Goal: Task Accomplishment & Management: Use online tool/utility

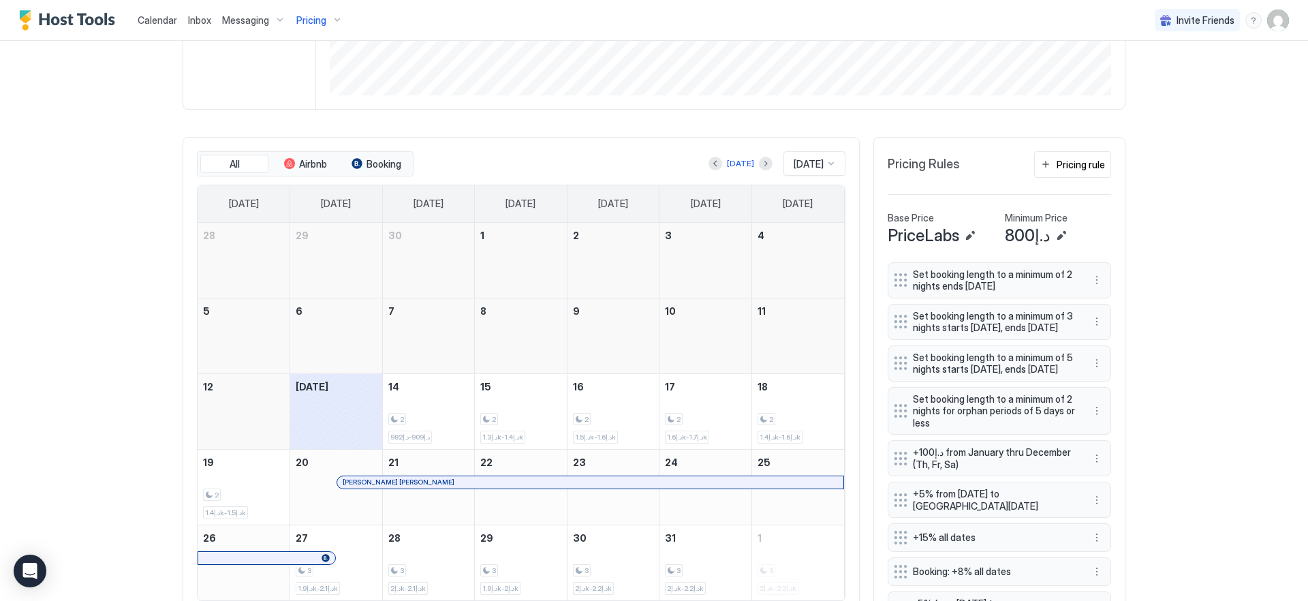
scroll to position [311, 0]
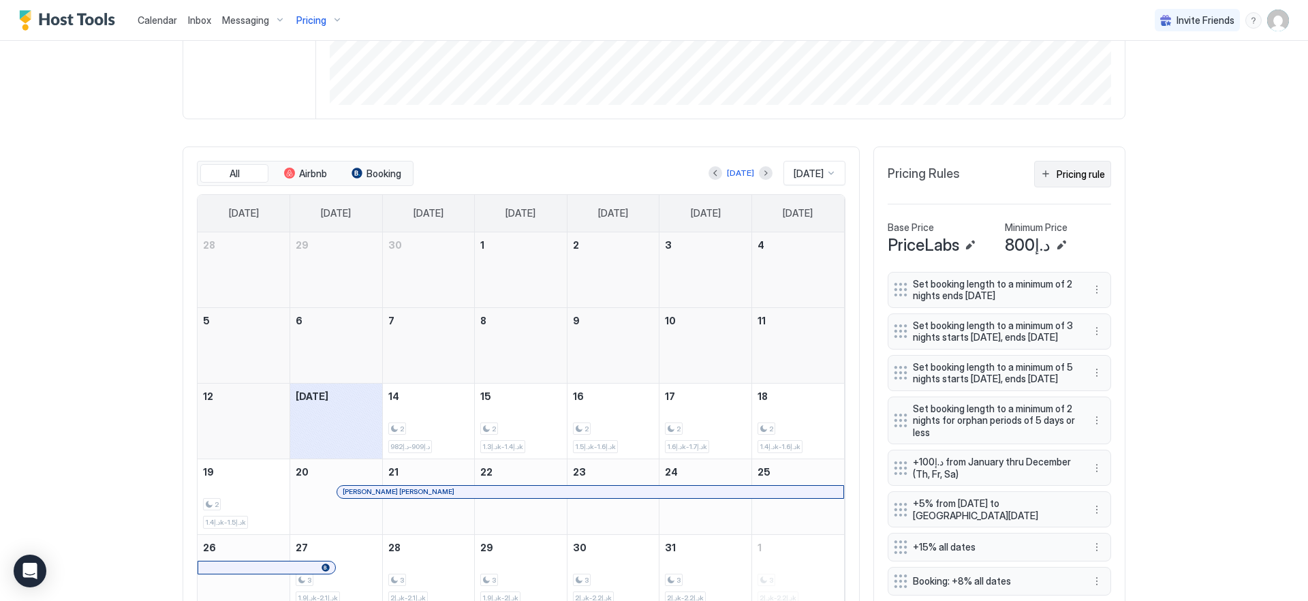
click at [1064, 174] on div "Pricing rule" at bounding box center [1081, 174] width 48 height 14
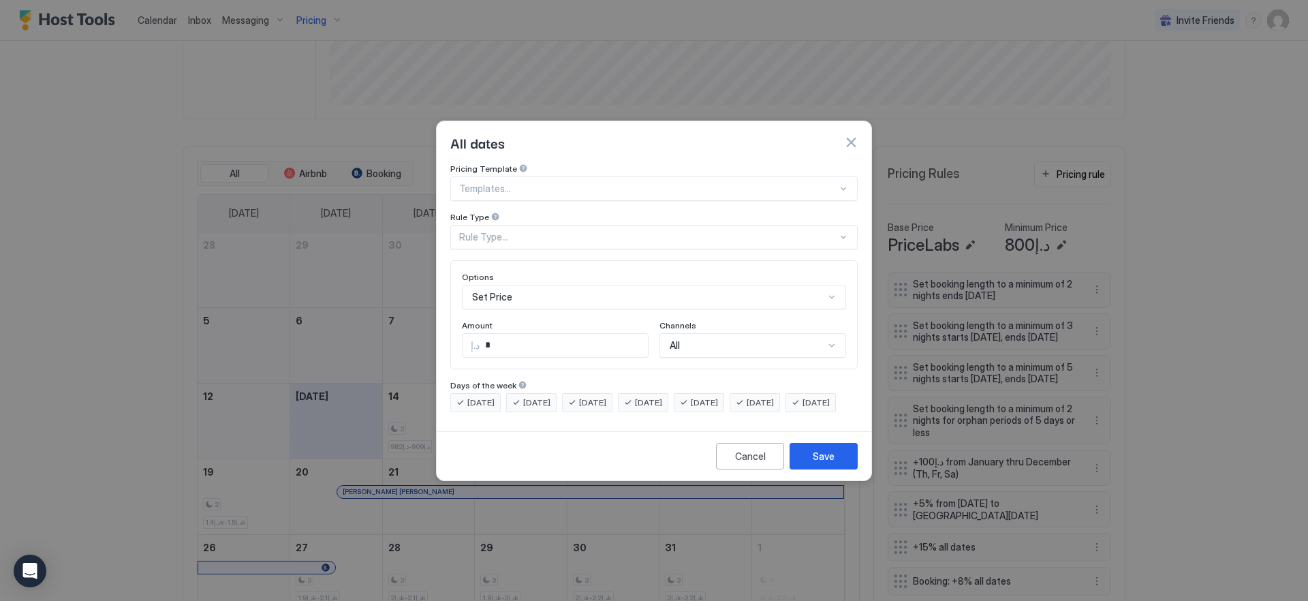
click at [542, 285] on div "Set Price" at bounding box center [654, 297] width 384 height 25
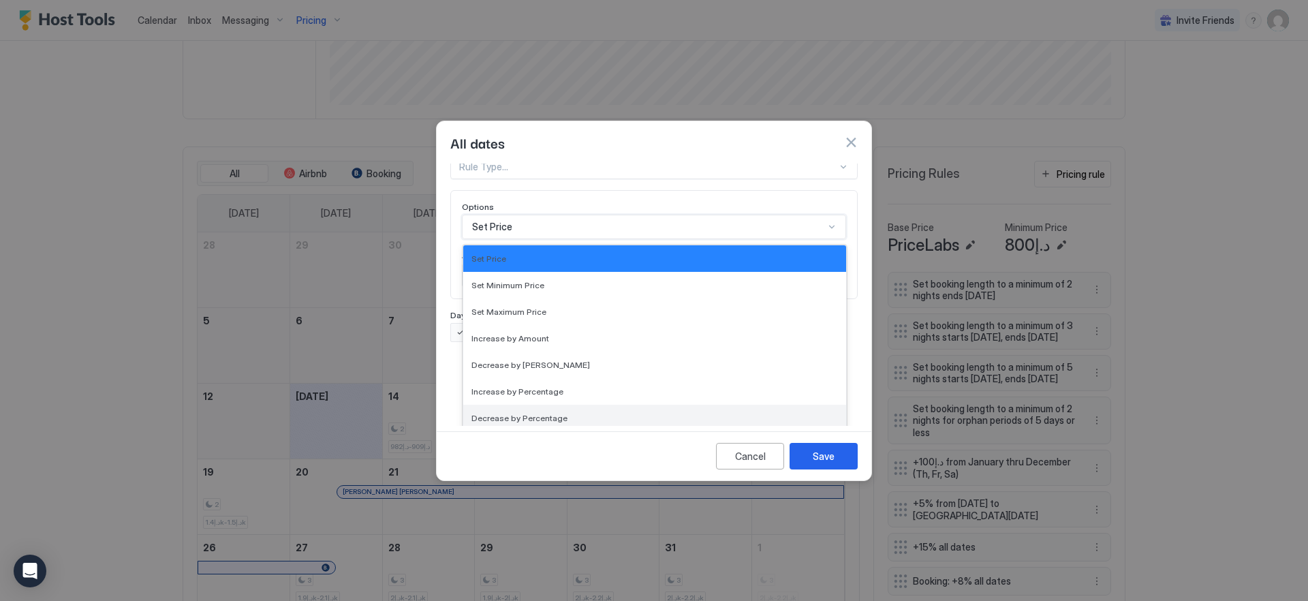
click at [532, 413] on span "Decrease by Percentage" at bounding box center [520, 418] width 96 height 10
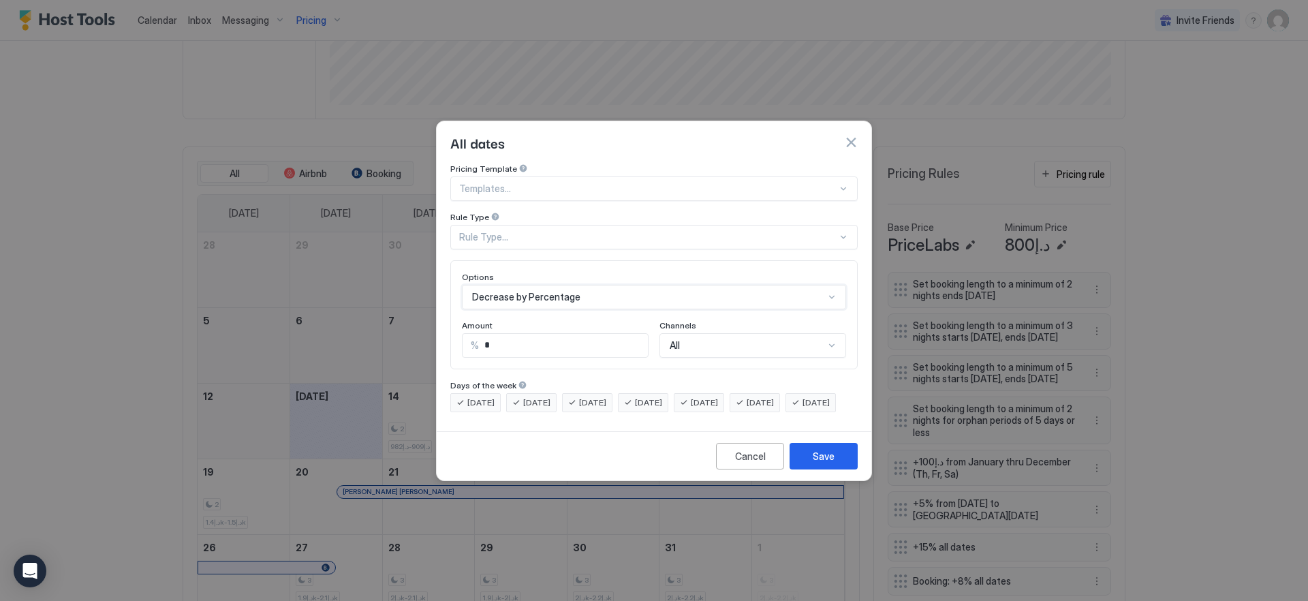
scroll to position [0, 0]
drag, startPoint x: 501, startPoint y: 339, endPoint x: 332, endPoint y: 282, distance: 178.2
click at [332, 282] on div "All dates Pricing Template Templates... Rule Type Rule Type... Options option D…" at bounding box center [654, 300] width 1308 height 601
type input "*"
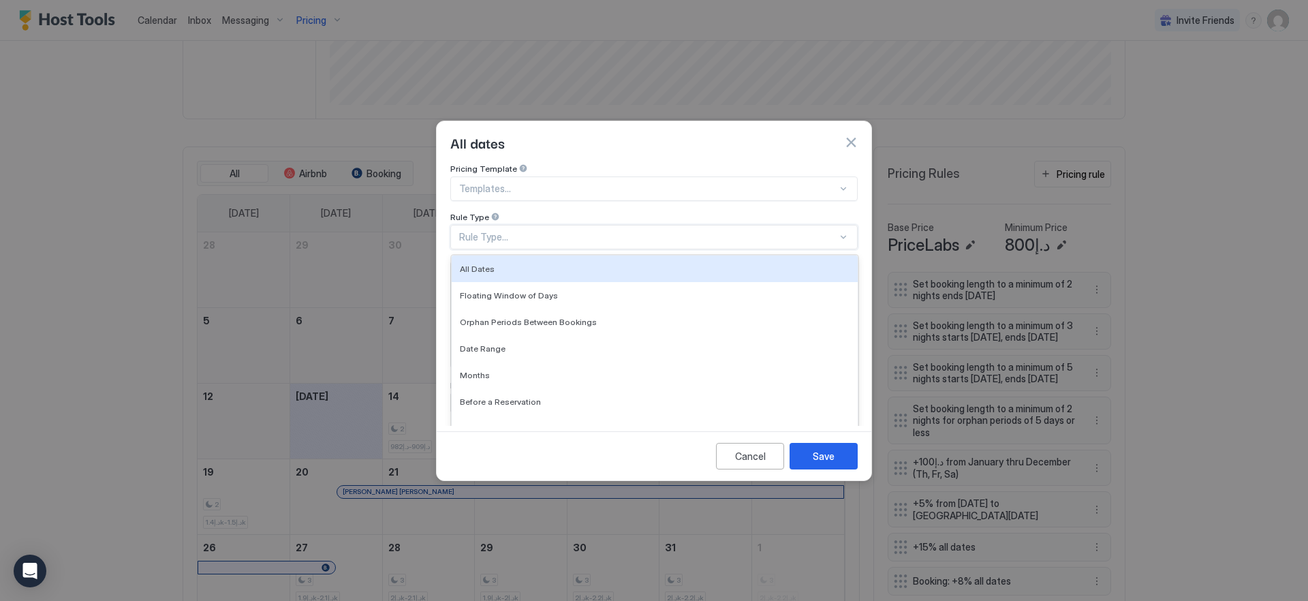
click at [548, 232] on div "Rule Type..." at bounding box center [653, 237] width 407 height 25
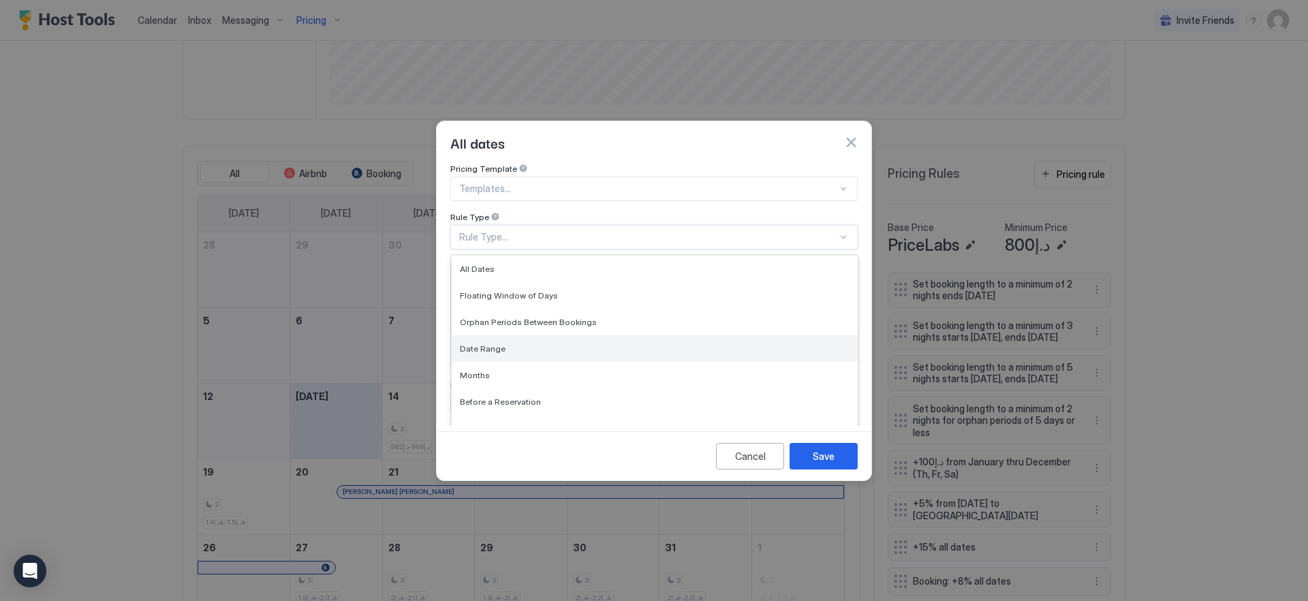
click at [530, 343] on div "Date Range" at bounding box center [655, 348] width 390 height 10
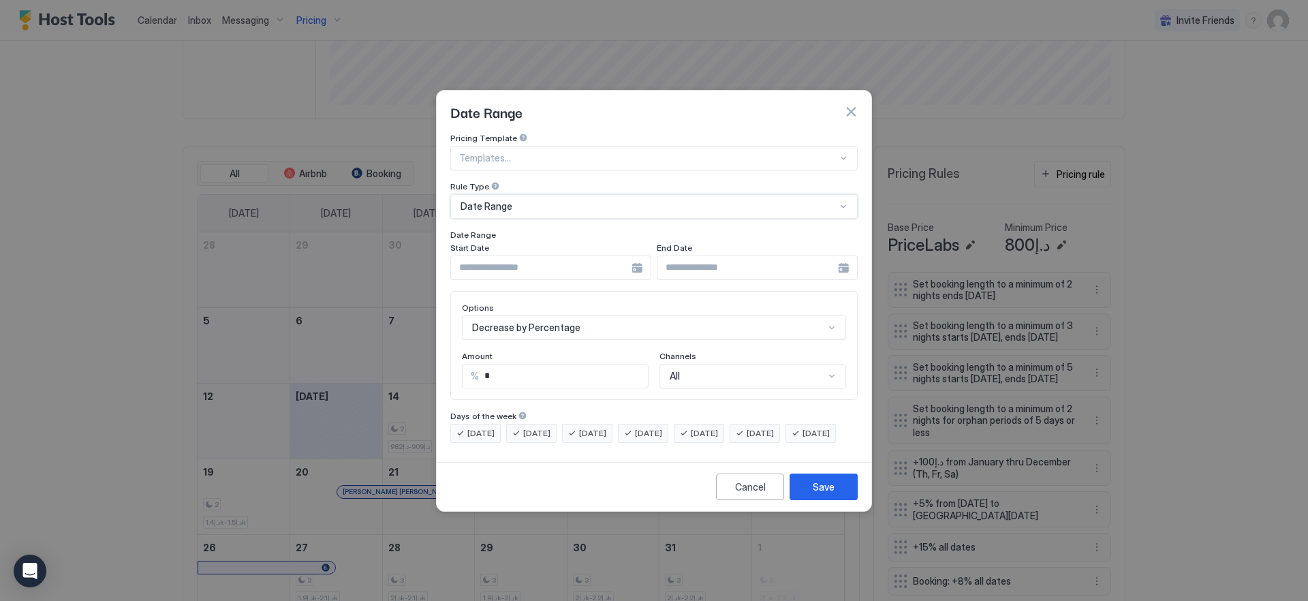
click at [617, 262] on input "Input Field" at bounding box center [541, 267] width 181 height 23
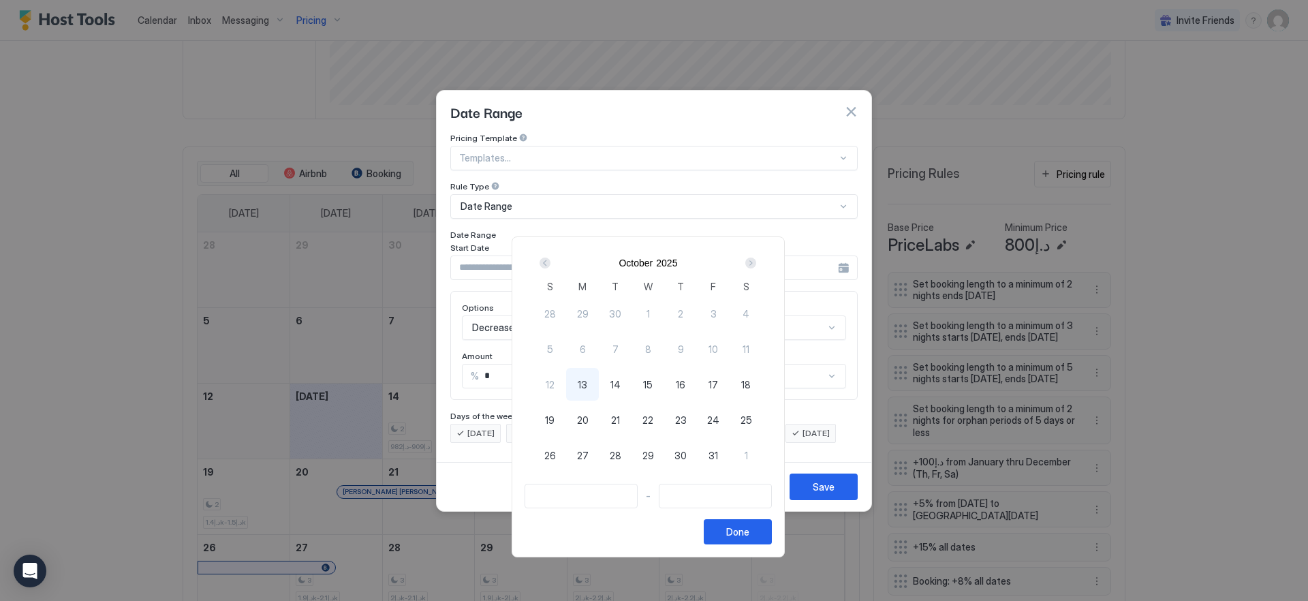
click at [682, 384] on span "16" at bounding box center [681, 385] width 10 height 14
type input "**********"
click at [562, 418] on div "19" at bounding box center [550, 419] width 33 height 33
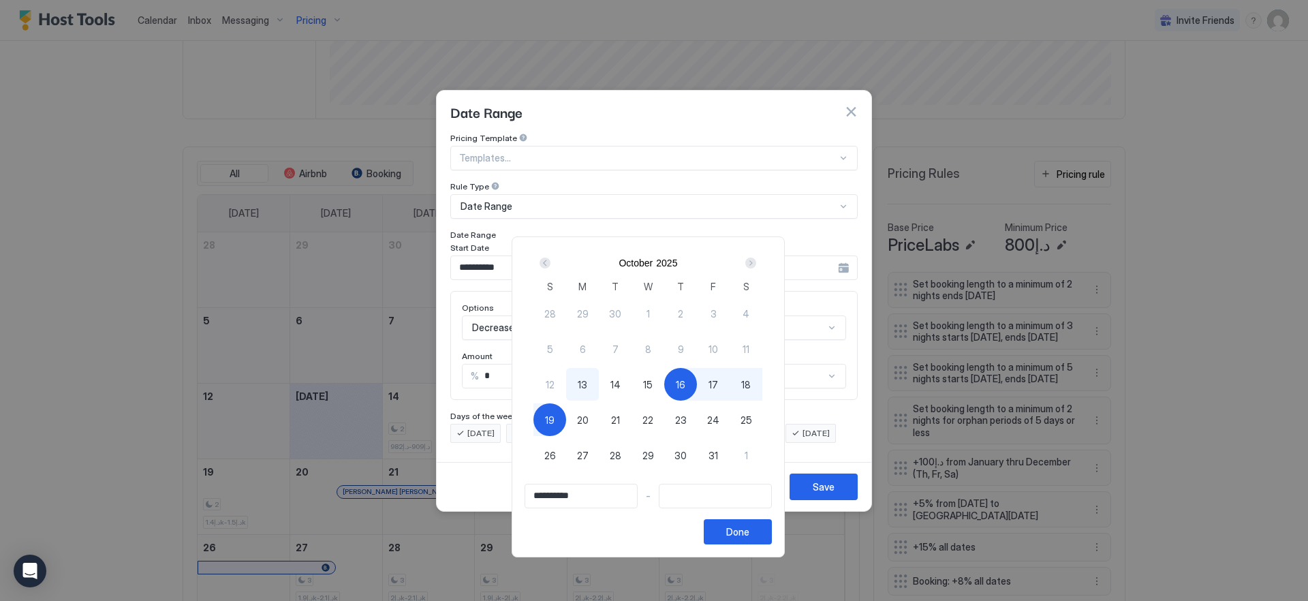
type input "**********"
click at [761, 535] on button "Done" at bounding box center [738, 531] width 68 height 25
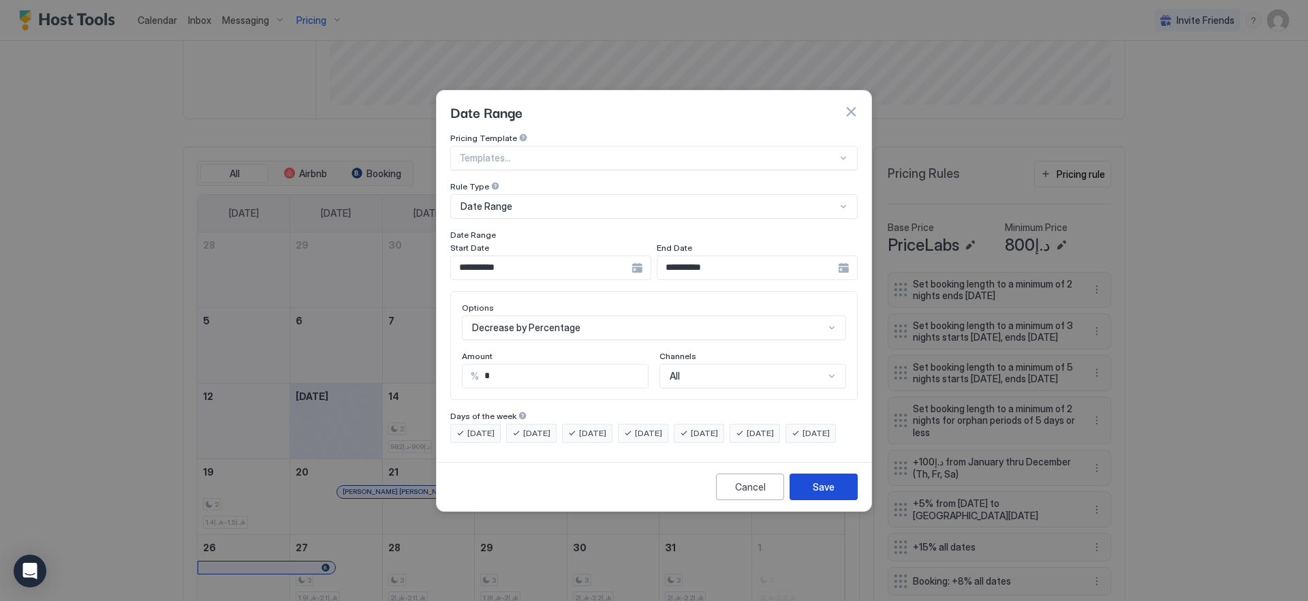
click at [807, 500] on button "Save" at bounding box center [824, 487] width 68 height 27
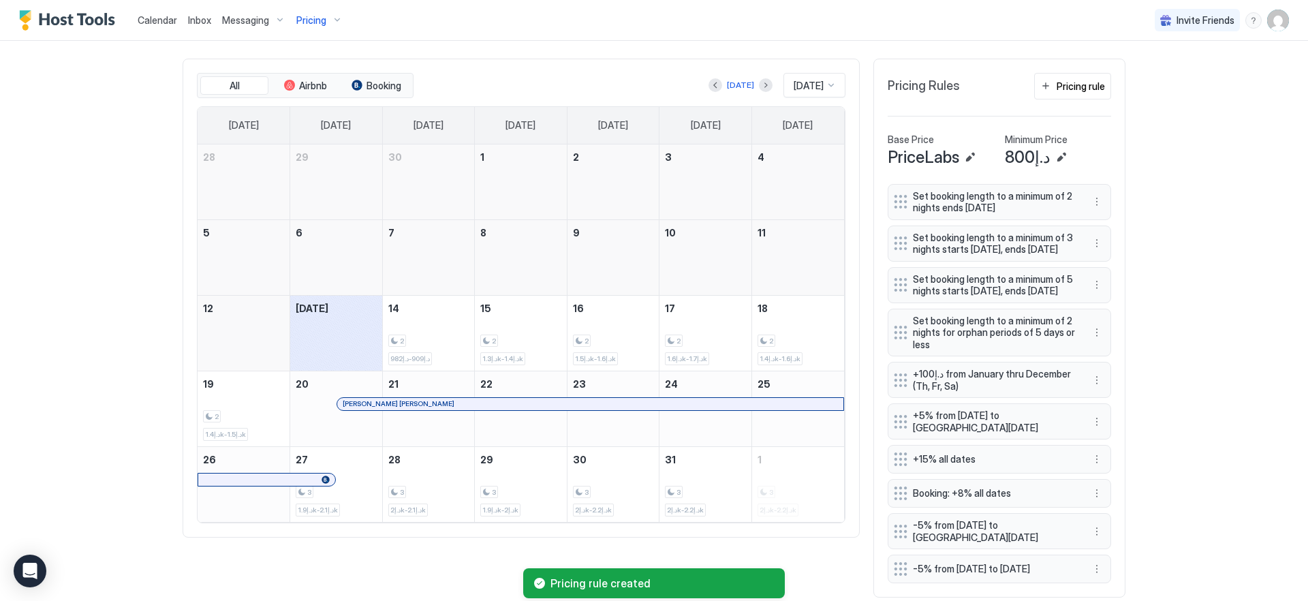
scroll to position [465, 0]
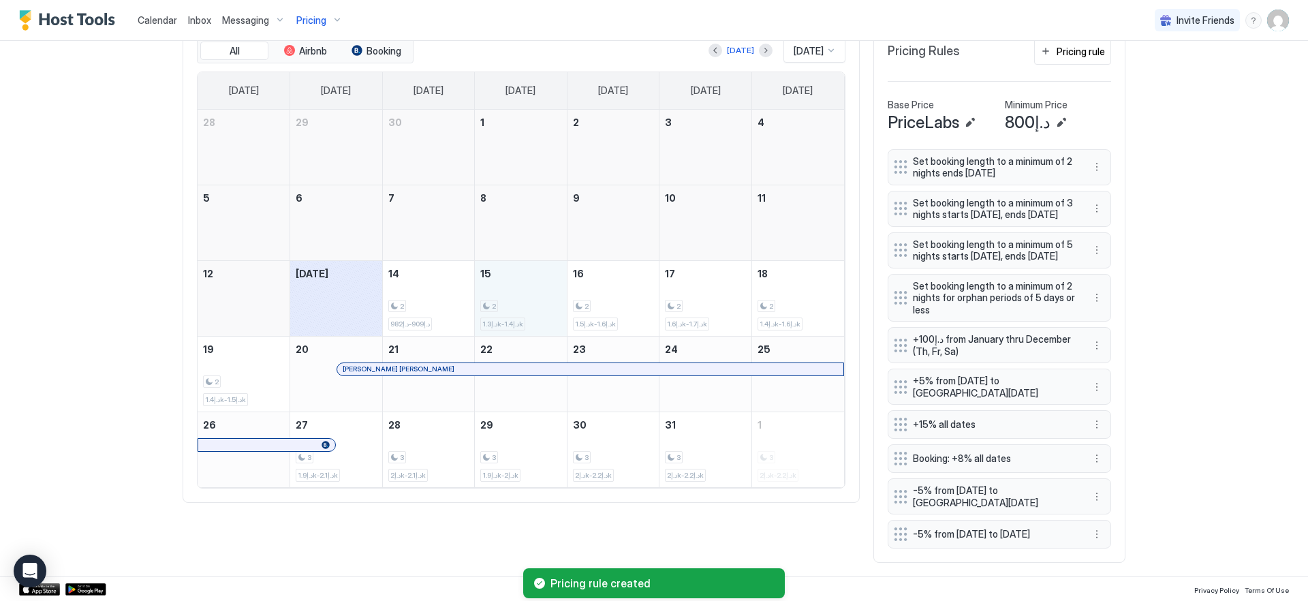
click at [521, 266] on div "2 د.إ1.3k-د.إ1.4k" at bounding box center [520, 298] width 81 height 64
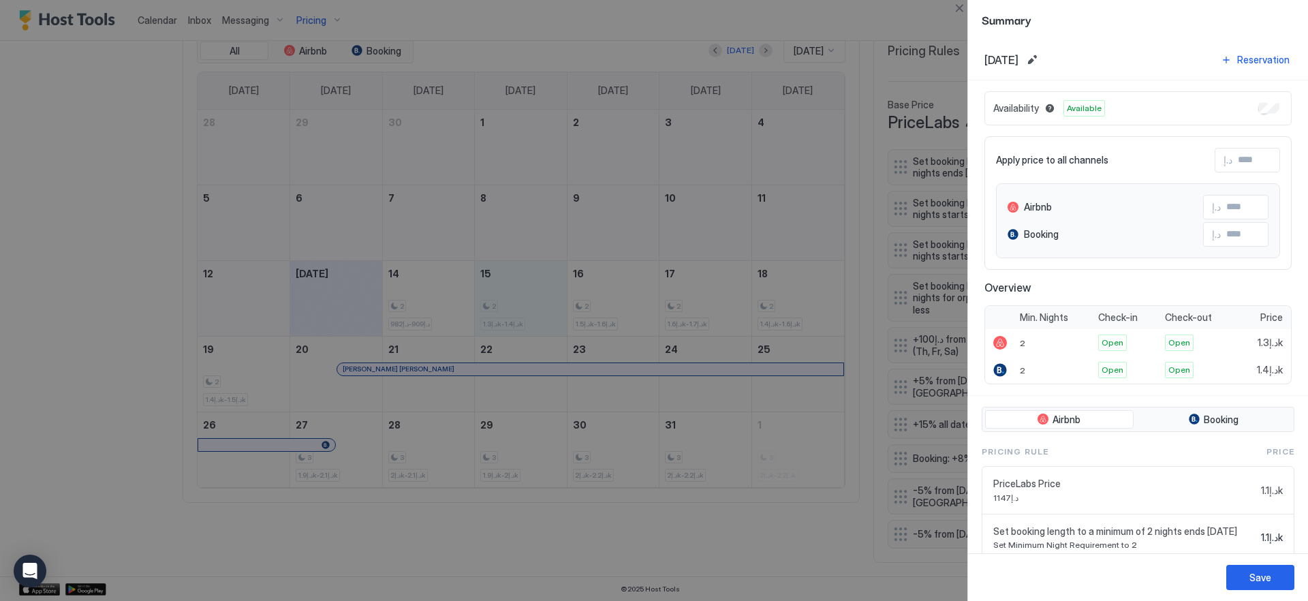
click at [957, 17] on div at bounding box center [654, 300] width 1308 height 601
click at [955, 4] on button "Close" at bounding box center [959, 8] width 16 height 16
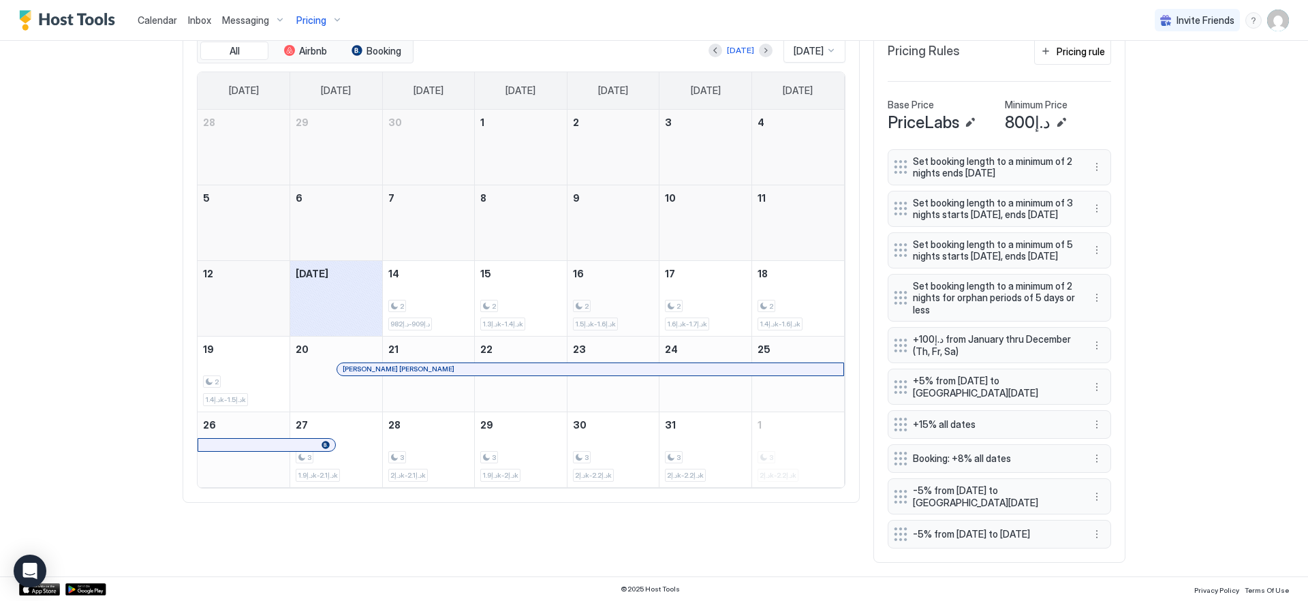
click at [604, 266] on div "2 د.إ1.5k-د.إ1.6k" at bounding box center [613, 298] width 81 height 64
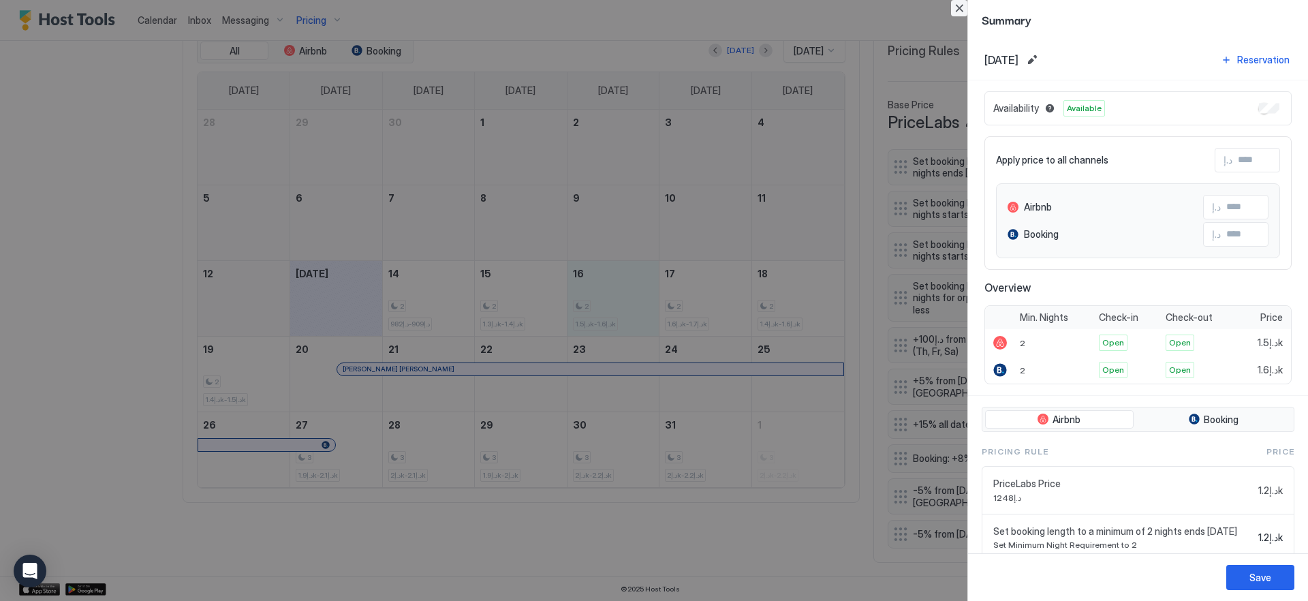
click at [955, 7] on button "Close" at bounding box center [959, 8] width 16 height 16
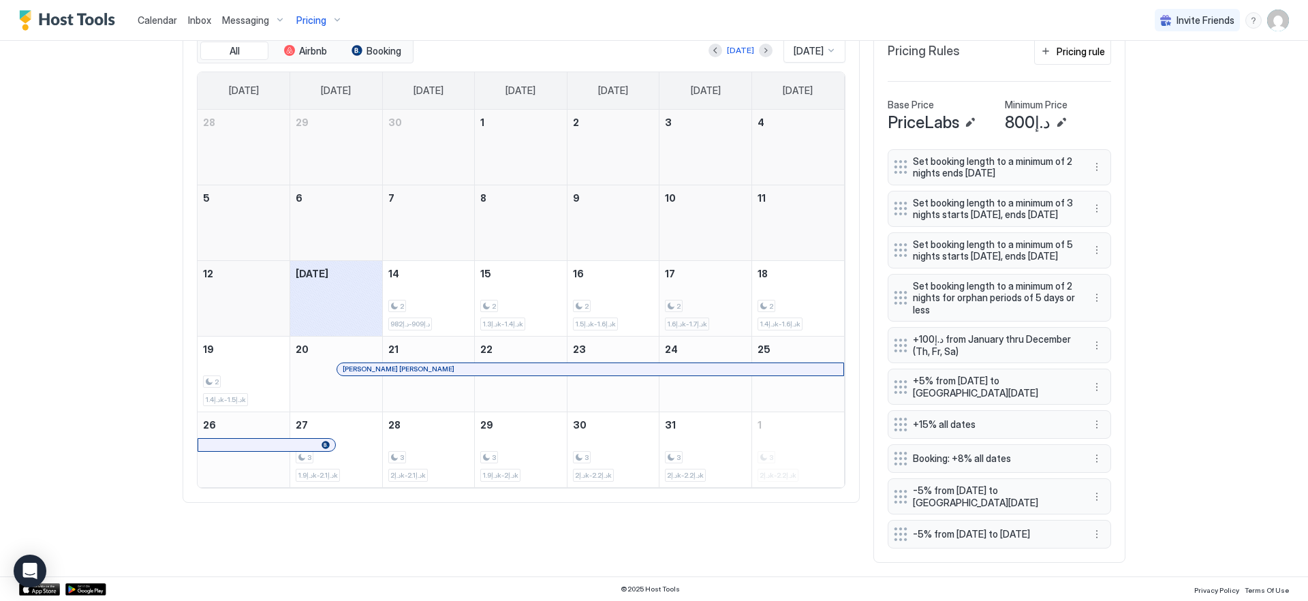
click at [703, 266] on div "2 د.إ1.6k-د.إ1.7k" at bounding box center [705, 298] width 81 height 64
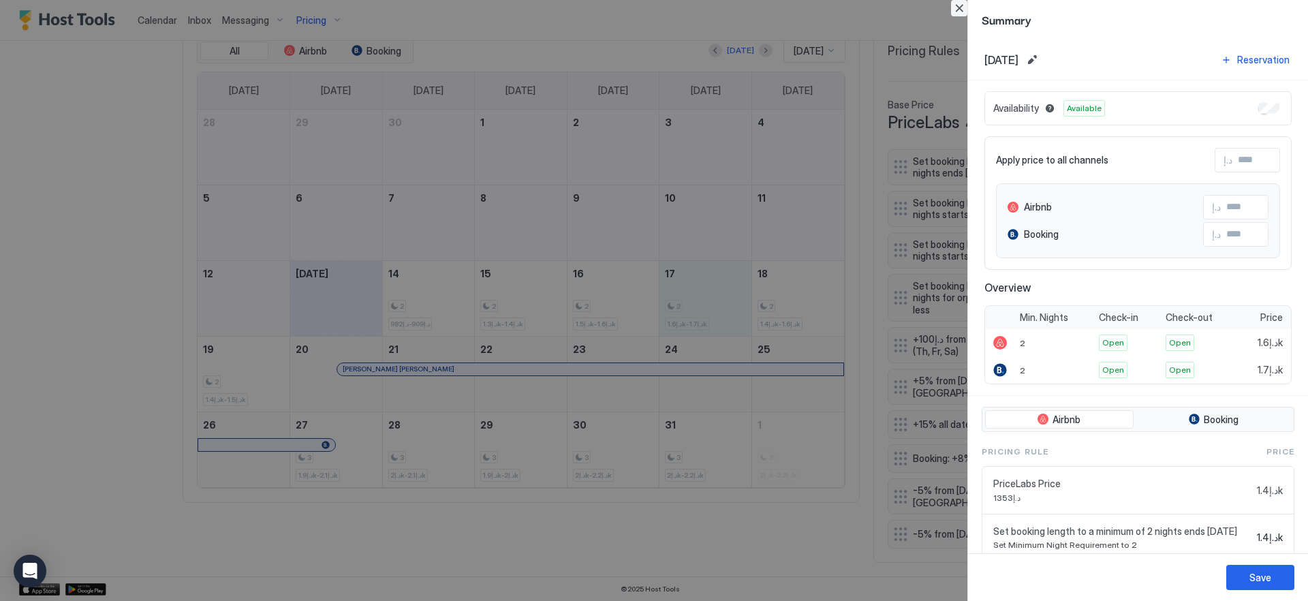
click at [957, 5] on button "Close" at bounding box center [959, 8] width 16 height 16
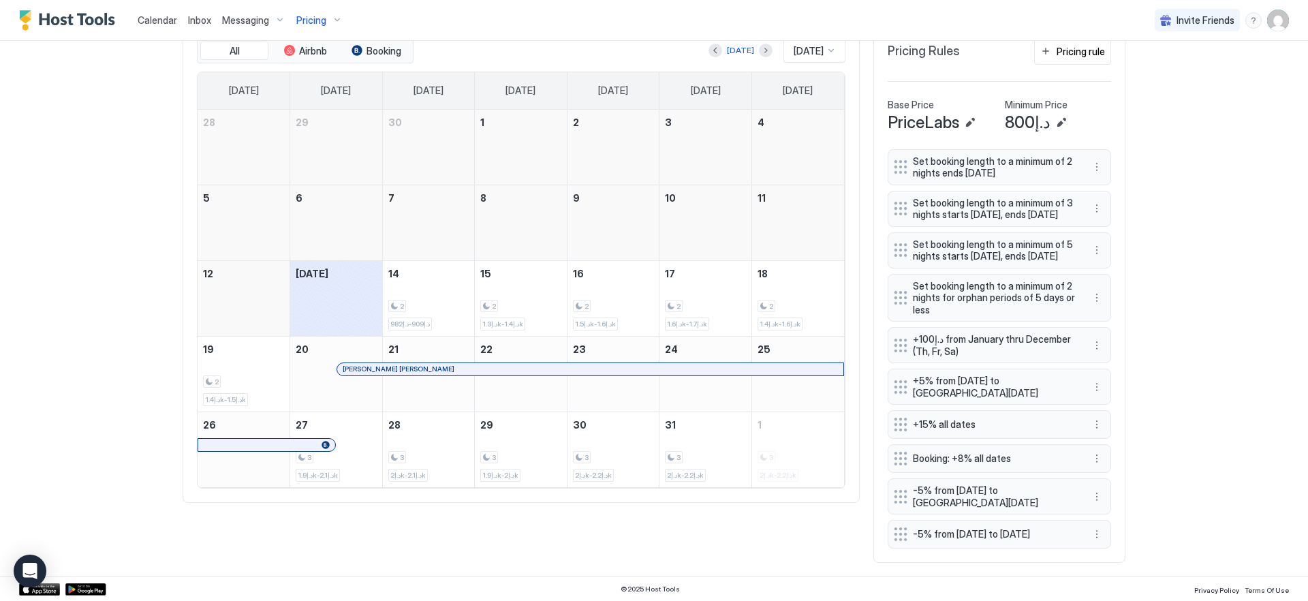
scroll to position [0, 0]
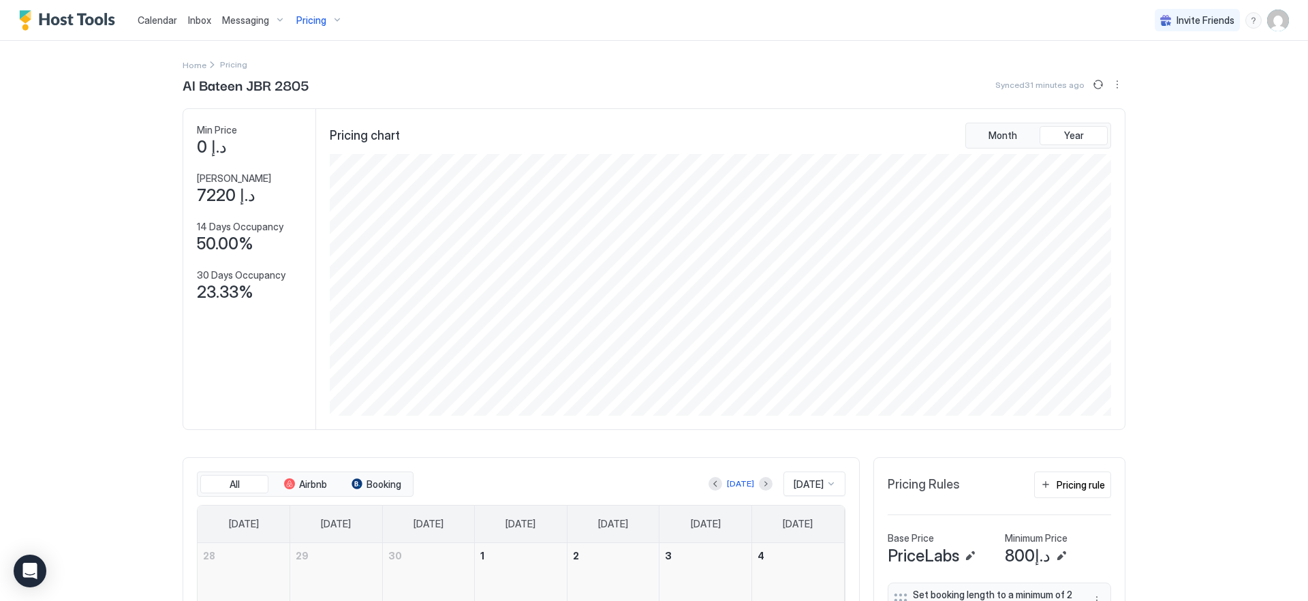
click at [1079, 67] on div "Home Pricing" at bounding box center [654, 64] width 943 height 14
click at [1095, 81] on button "Sync prices" at bounding box center [1098, 84] width 16 height 16
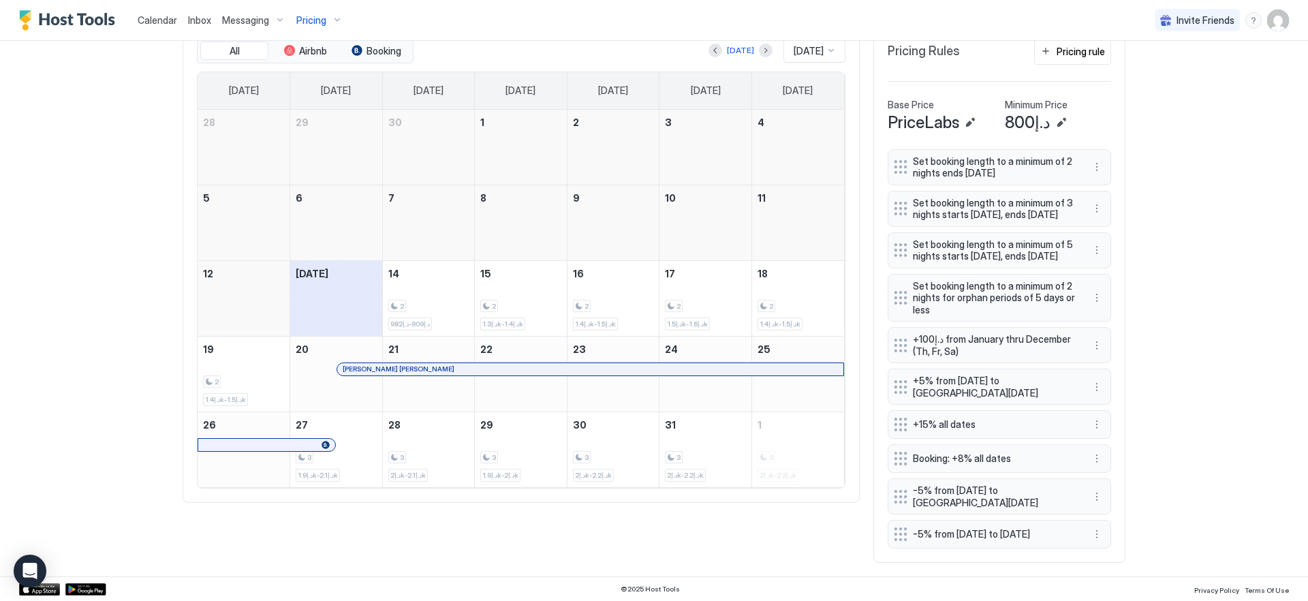
scroll to position [465, 0]
click at [1089, 529] on button "More options" at bounding box center [1097, 534] width 16 height 16
click at [1124, 467] on div "Edit" at bounding box center [1110, 468] width 51 height 22
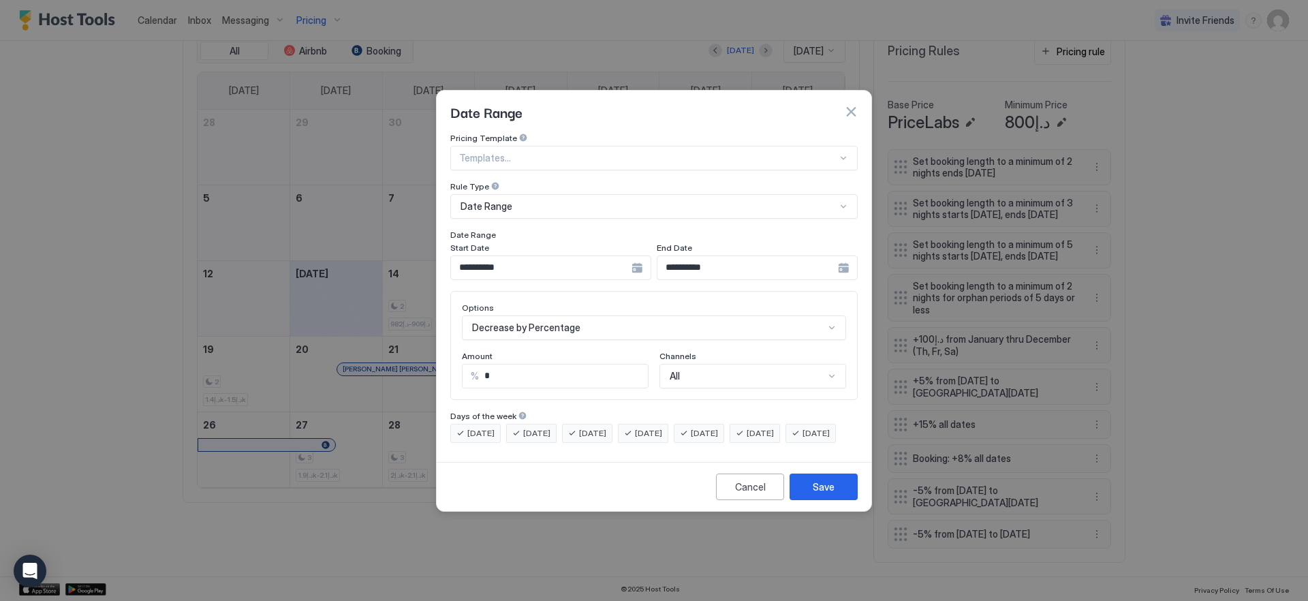
click at [602, 256] on input "**********" at bounding box center [541, 267] width 181 height 23
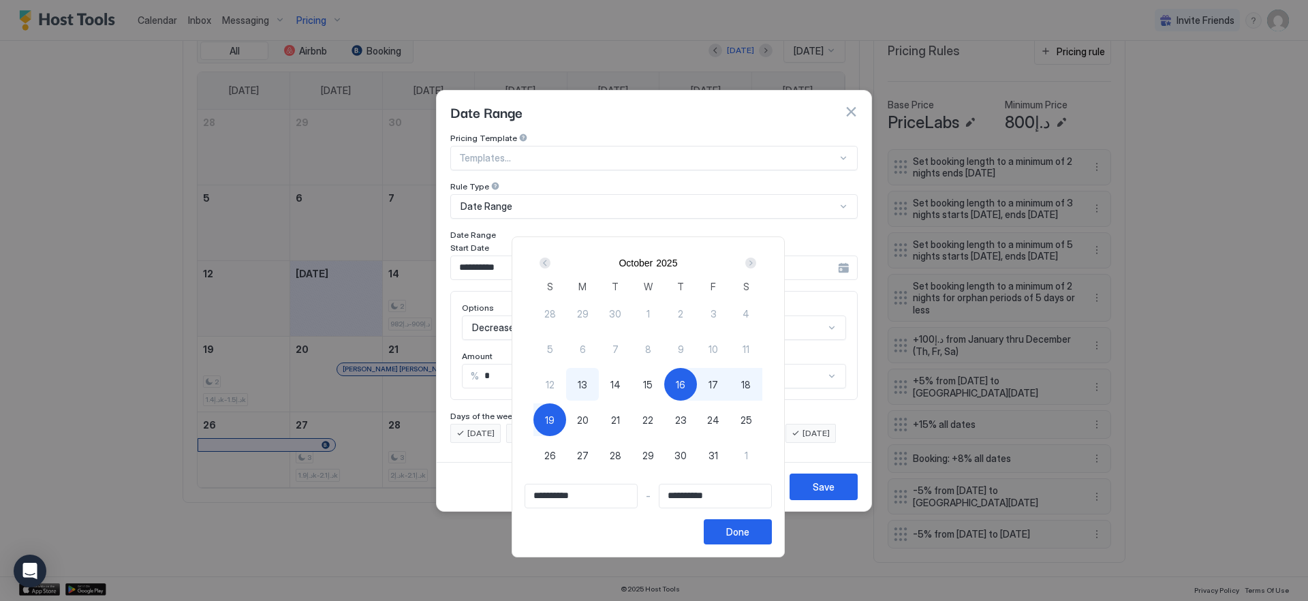
click at [653, 386] on span "15" at bounding box center [648, 385] width 10 height 14
type input "**********"
click at [763, 534] on button "Done" at bounding box center [738, 531] width 68 height 25
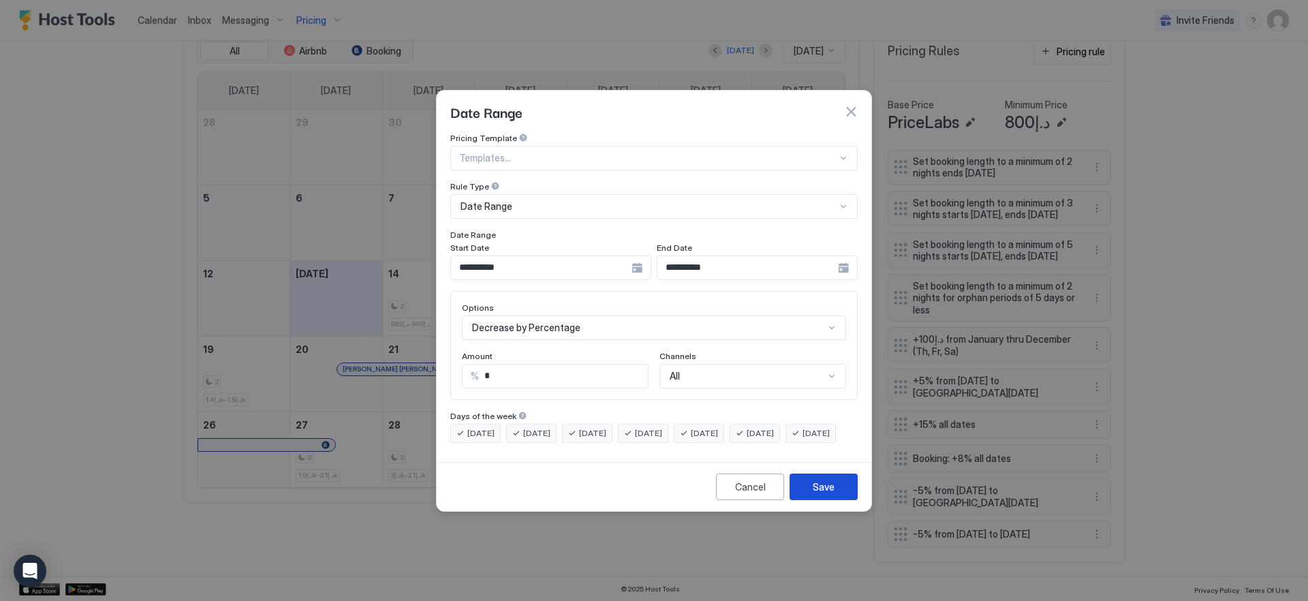
click at [825, 490] on button "Save" at bounding box center [824, 487] width 68 height 27
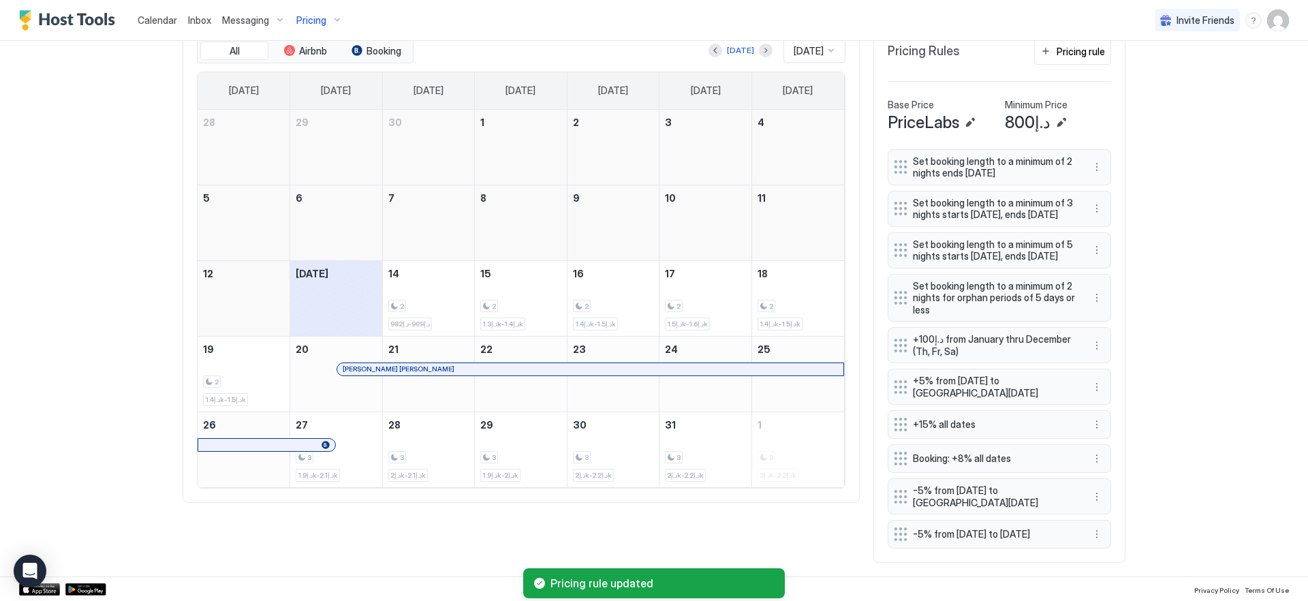
scroll to position [244, 0]
